Goal: Check status: Check status

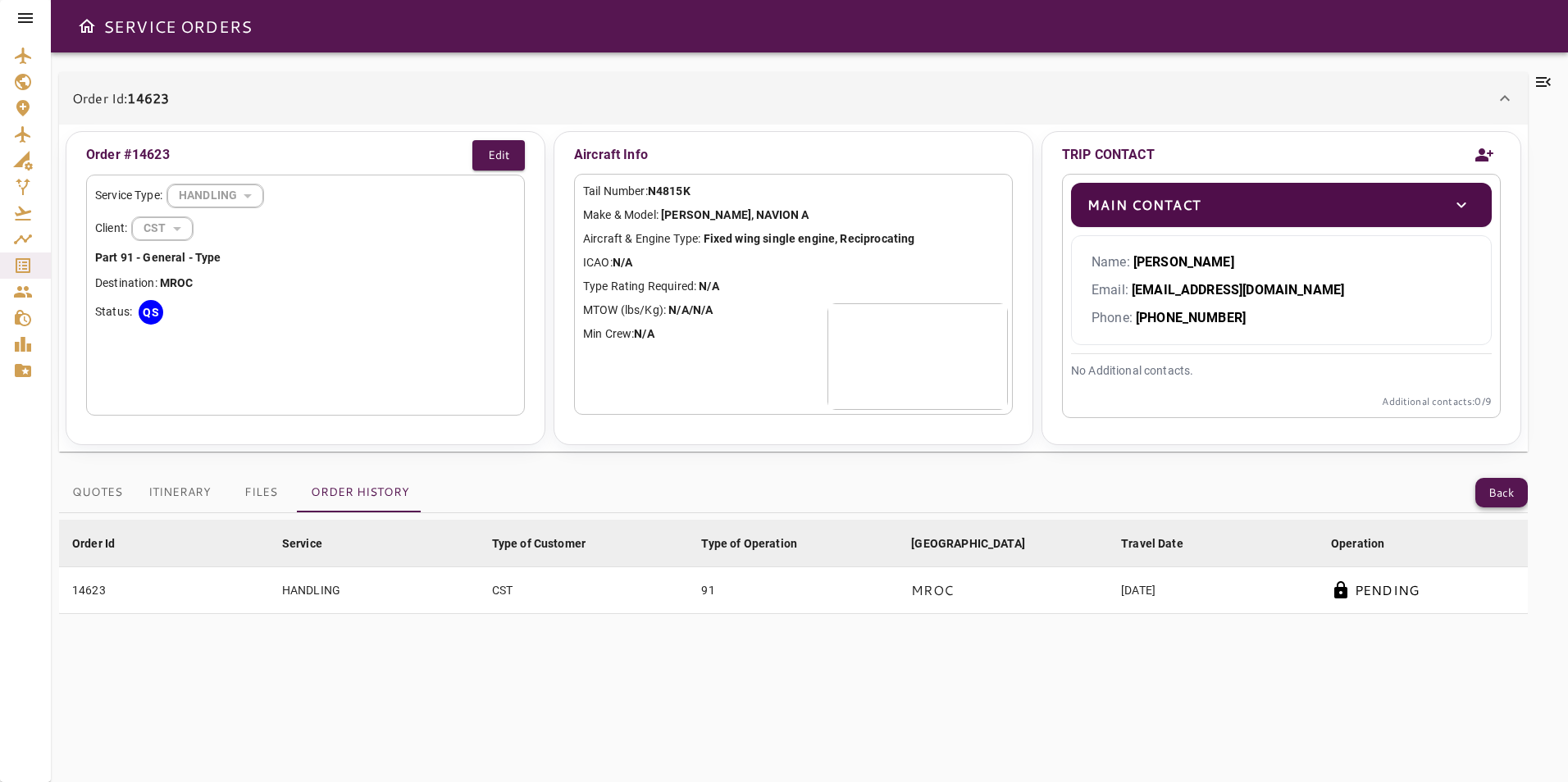
click at [1501, 491] on button "Back" at bounding box center [1502, 494] width 53 height 31
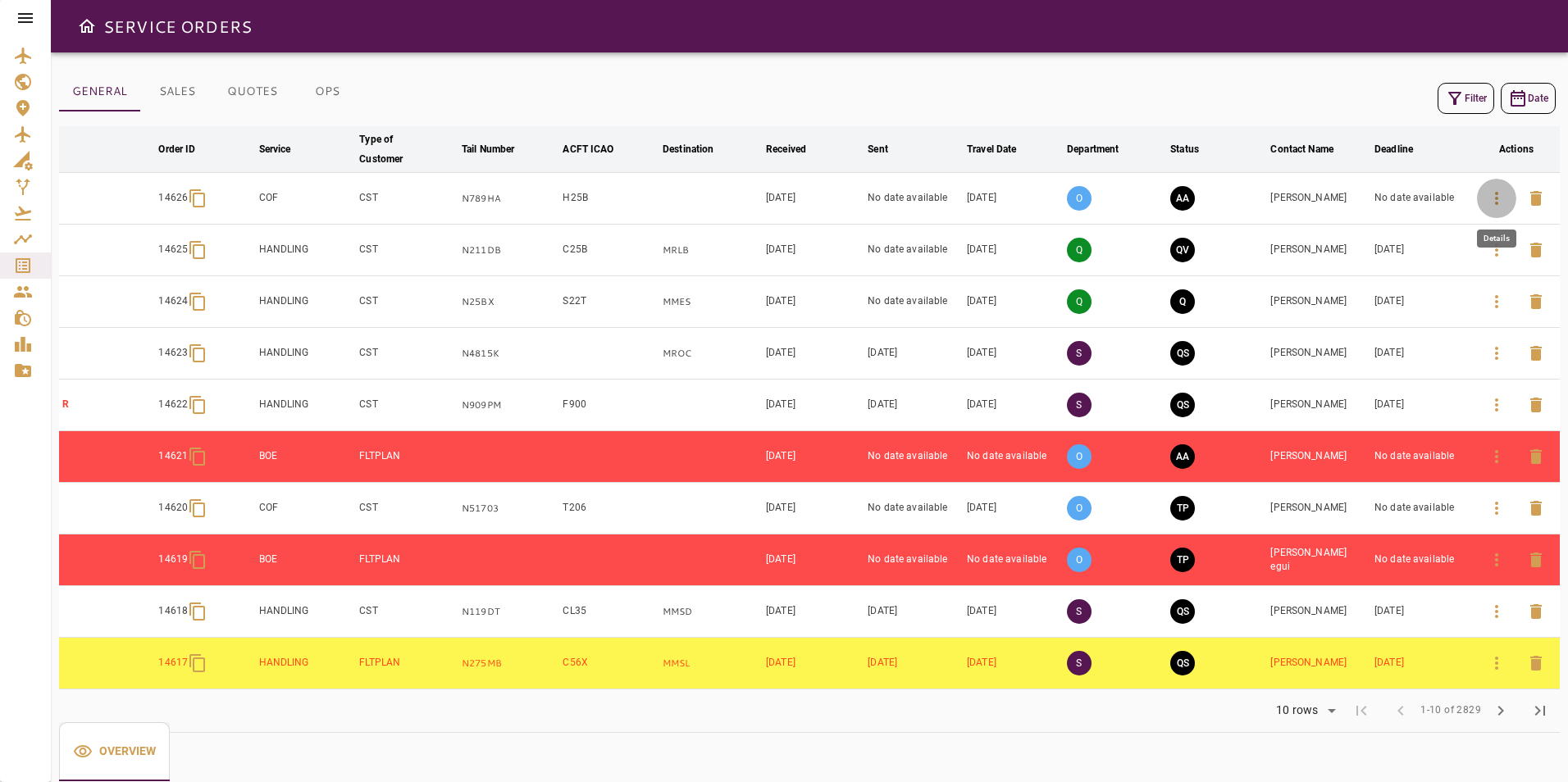
click at [1489, 197] on icon "button" at bounding box center [1496, 198] width 20 height 20
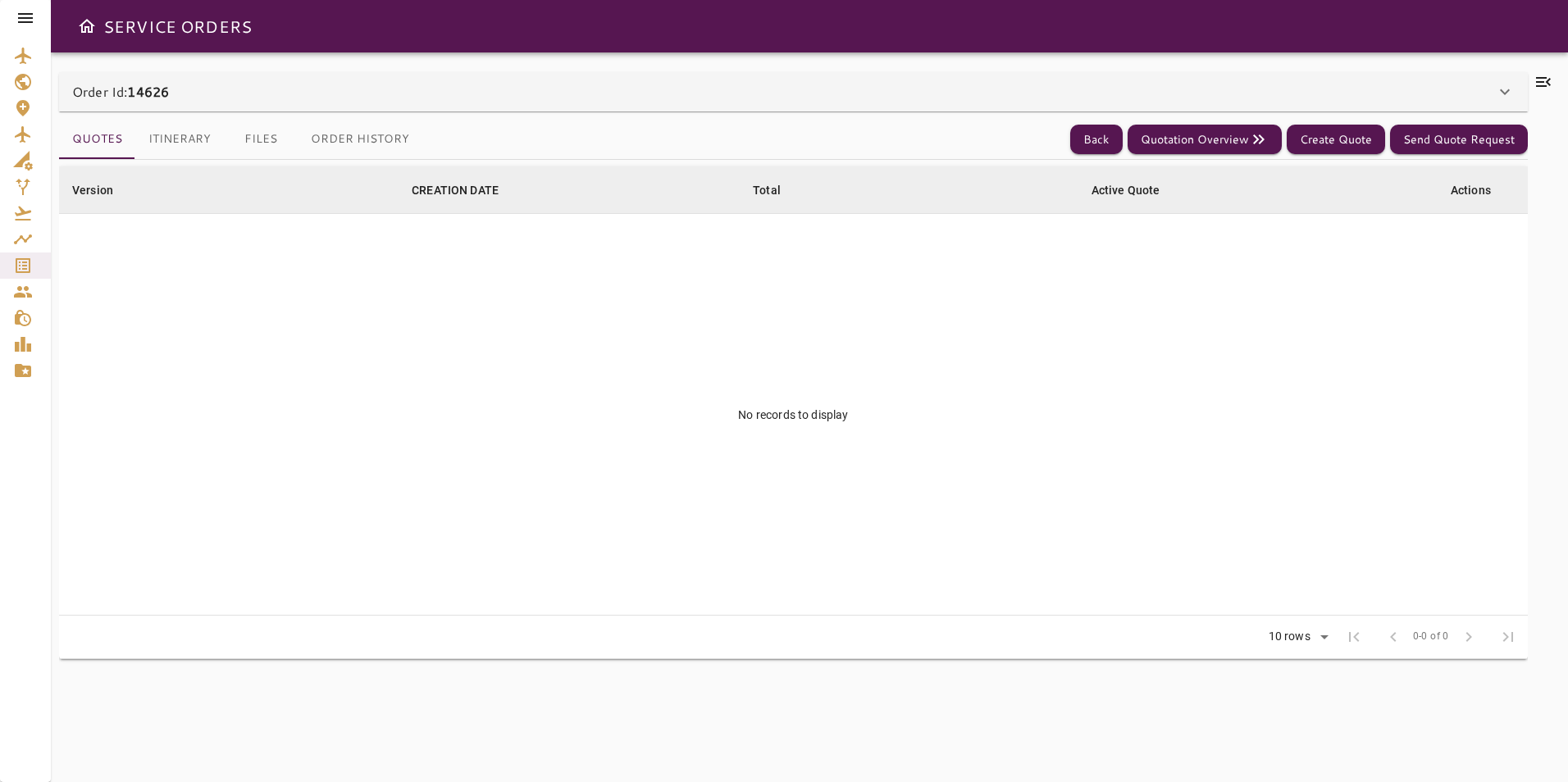
click at [455, 81] on div "Order Id: 14626" at bounding box center [793, 92] width 1468 height 39
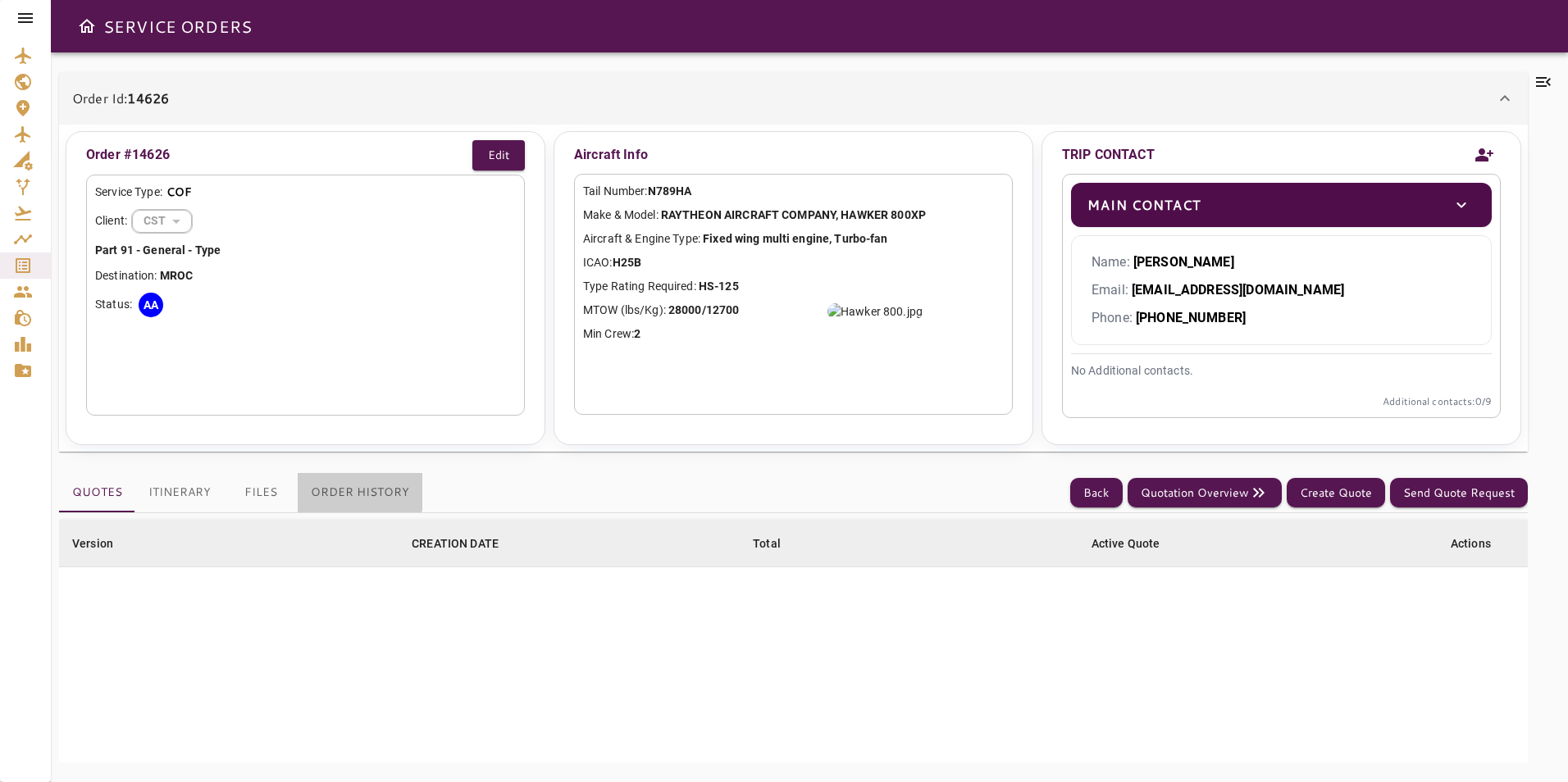
click at [343, 487] on button "Order History" at bounding box center [360, 493] width 124 height 39
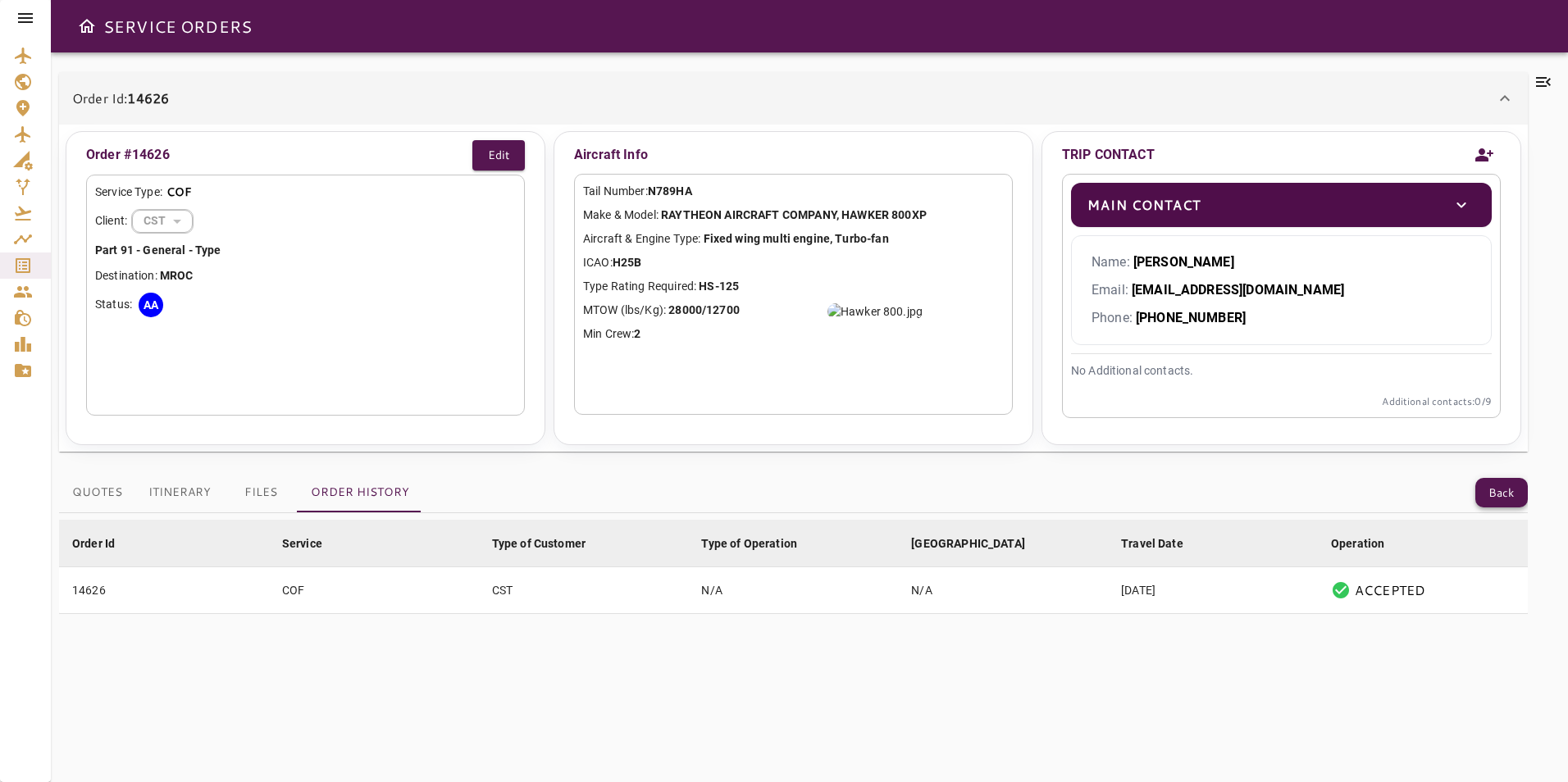
click at [1490, 498] on button "Back" at bounding box center [1502, 494] width 53 height 31
